Goal: Transaction & Acquisition: Purchase product/service

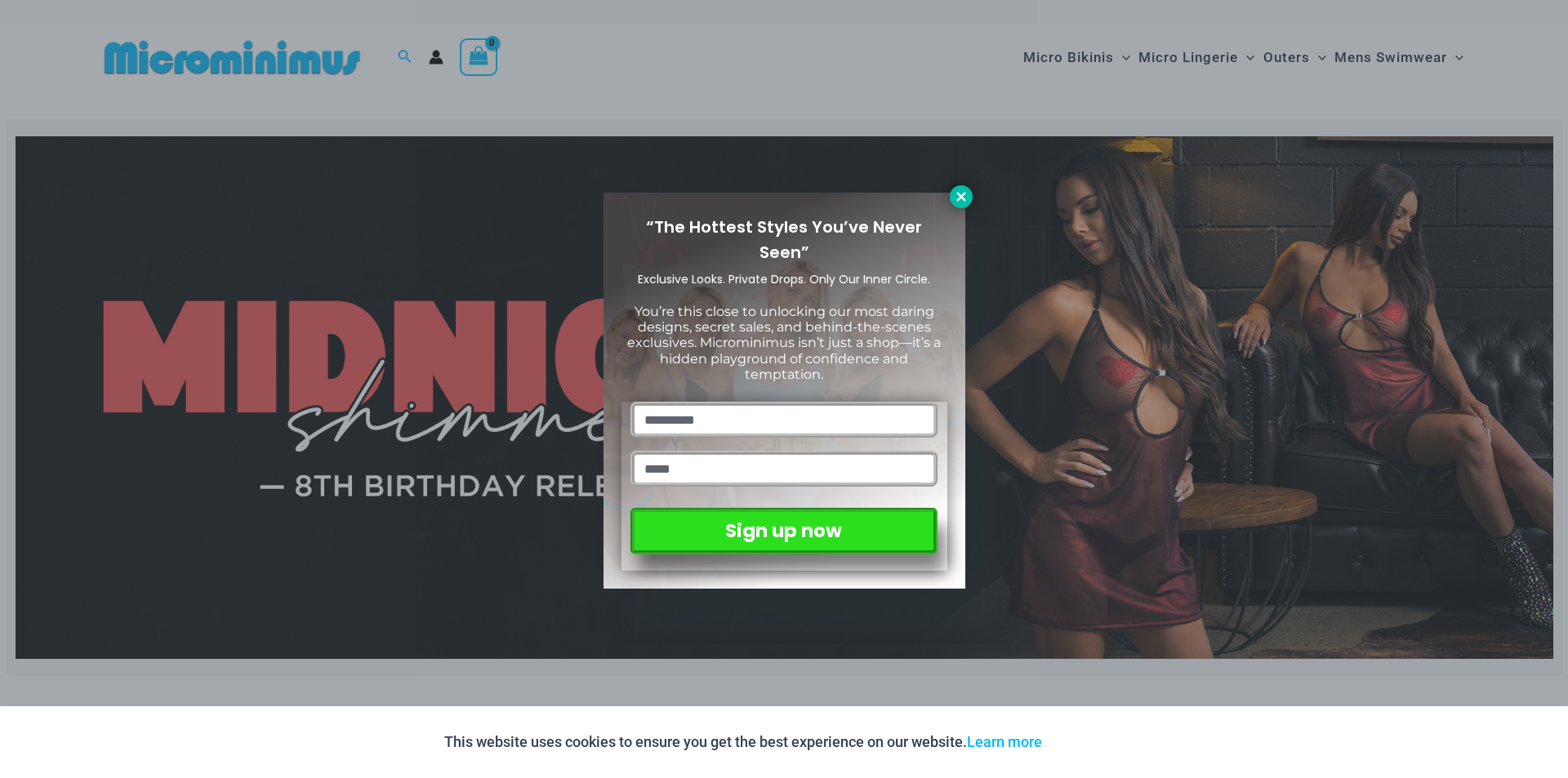
click at [960, 194] on icon at bounding box center [960, 197] width 9 height 9
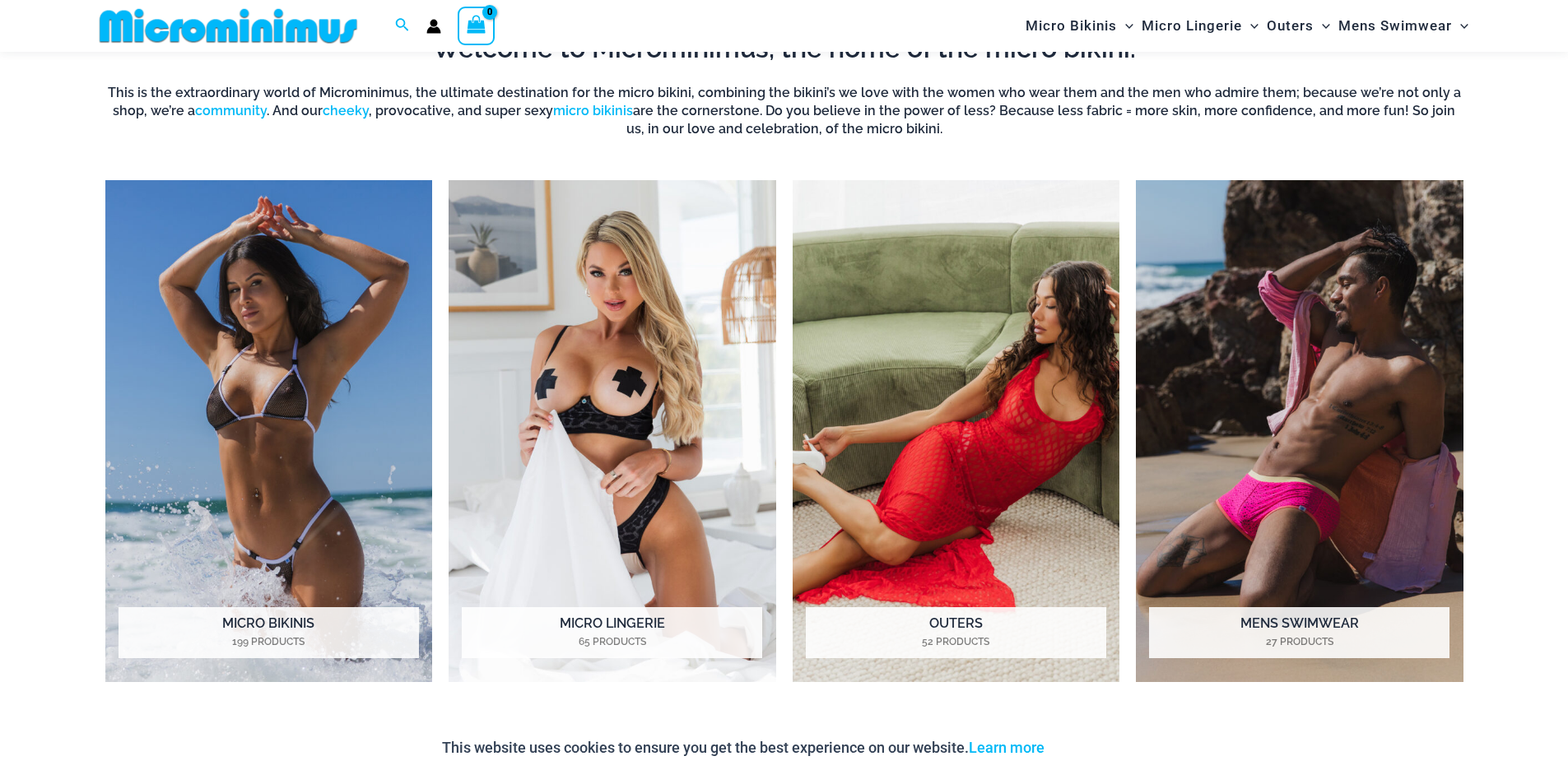
scroll to position [1468, 0]
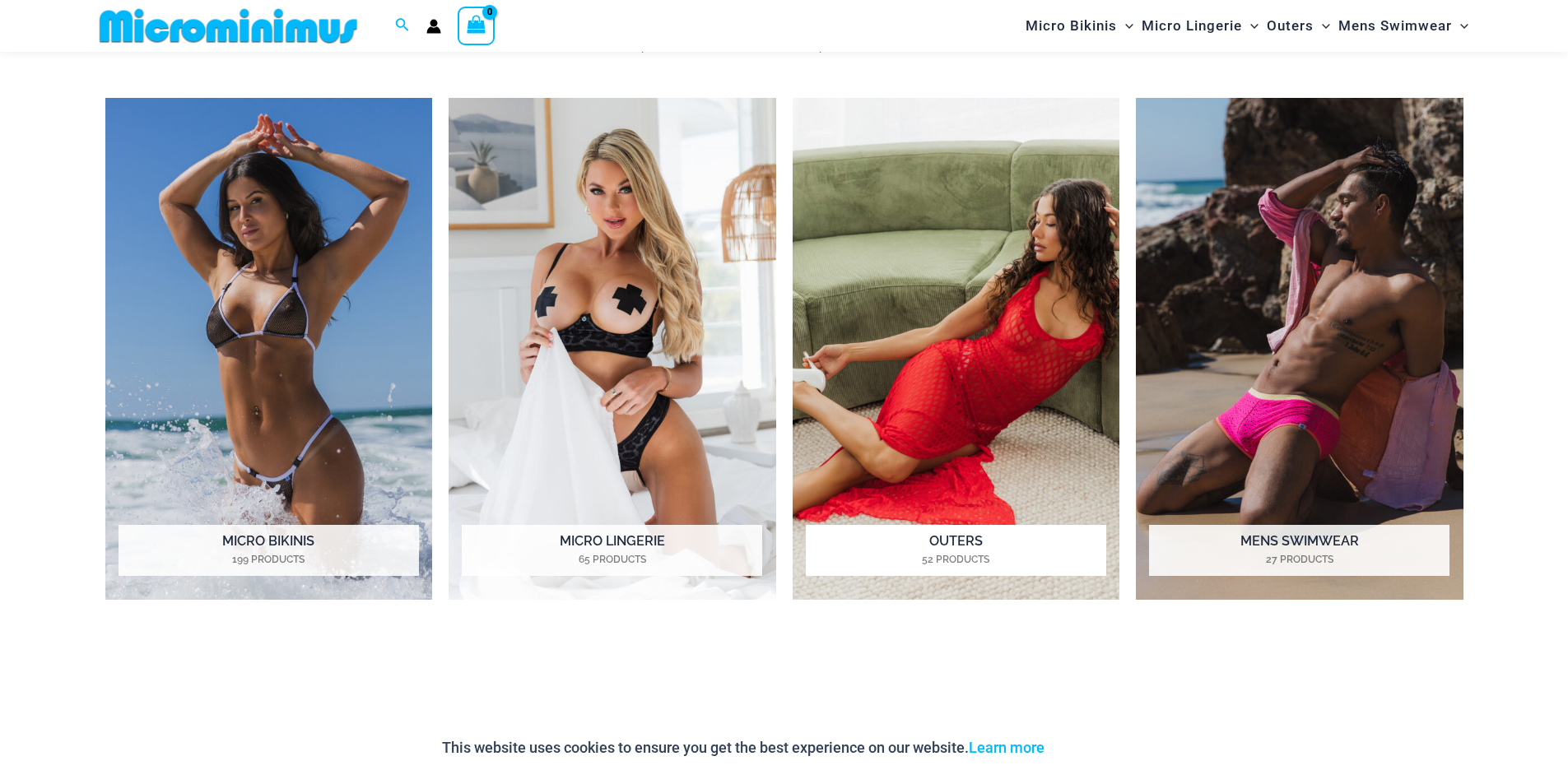
click at [973, 333] on img "Visit product category Outers" at bounding box center [956, 349] width 327 height 503
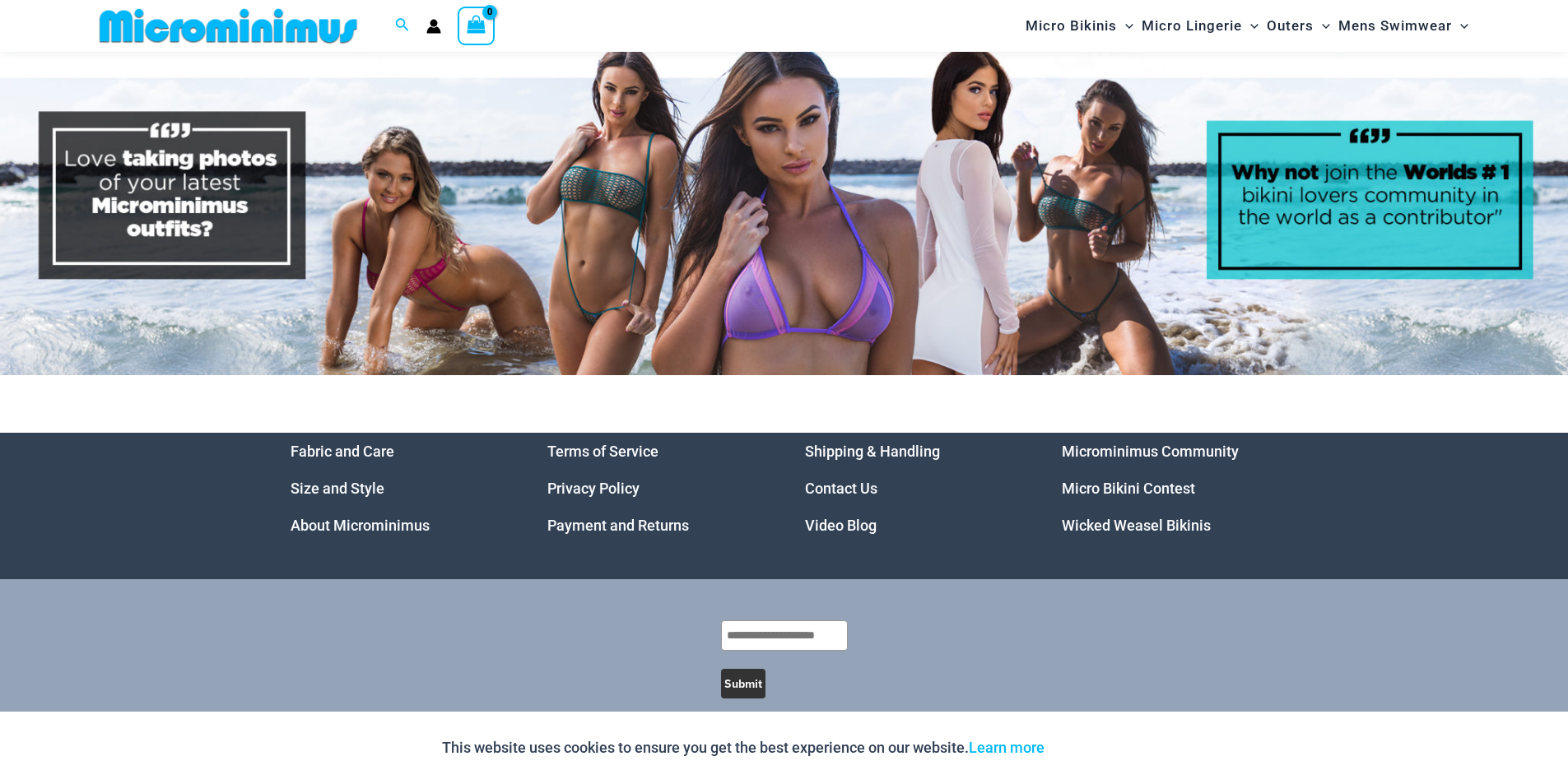
scroll to position [8410, 0]
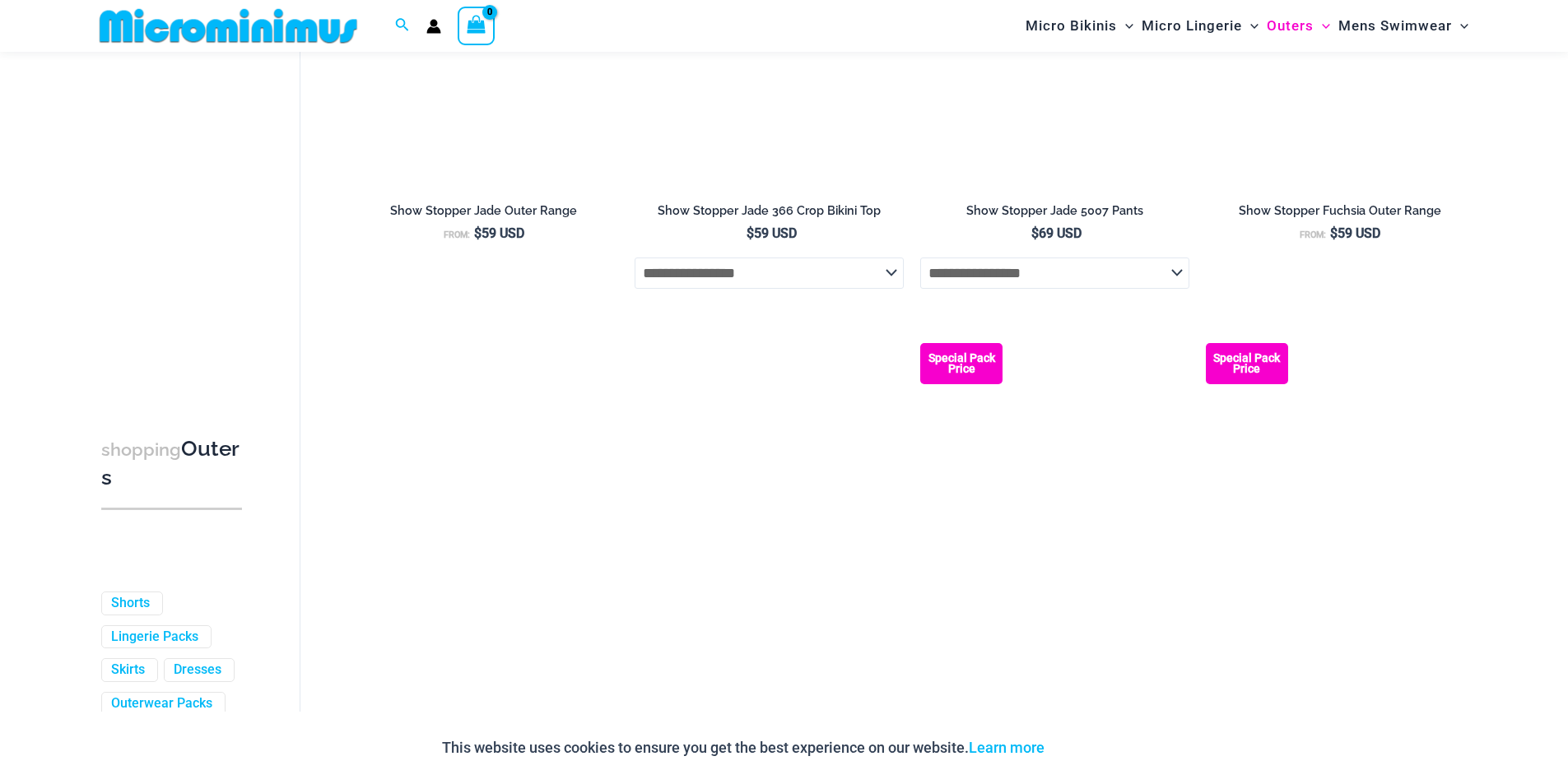
scroll to position [2207, 0]
